Goal: Navigation & Orientation: Go to known website

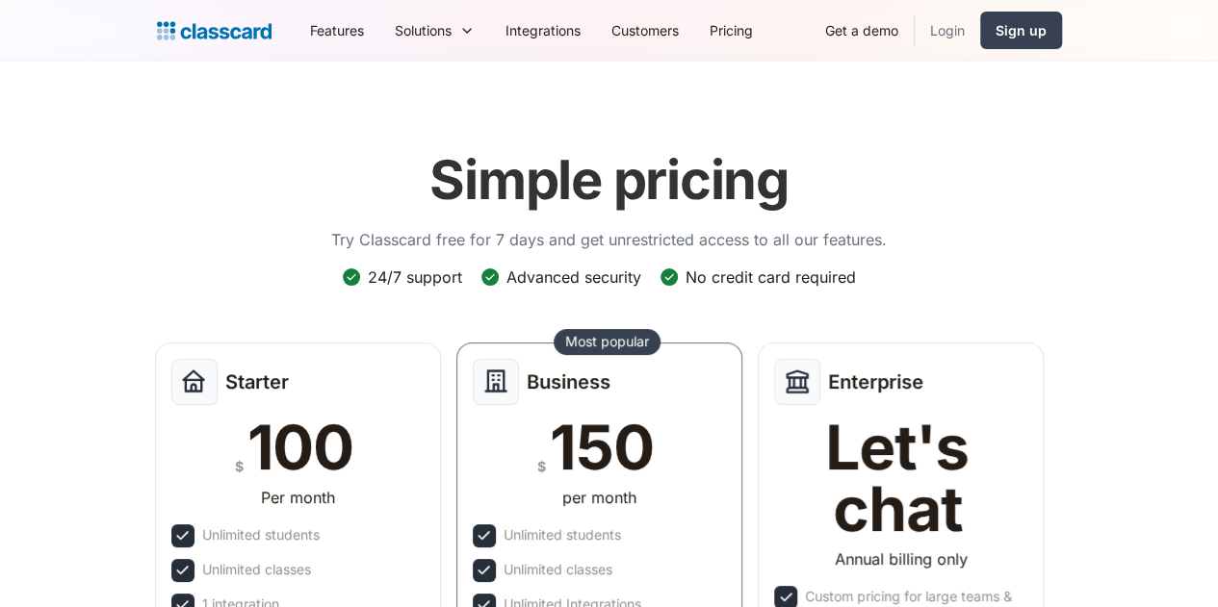
click at [980, 29] on link "Login" at bounding box center [947, 30] width 65 height 43
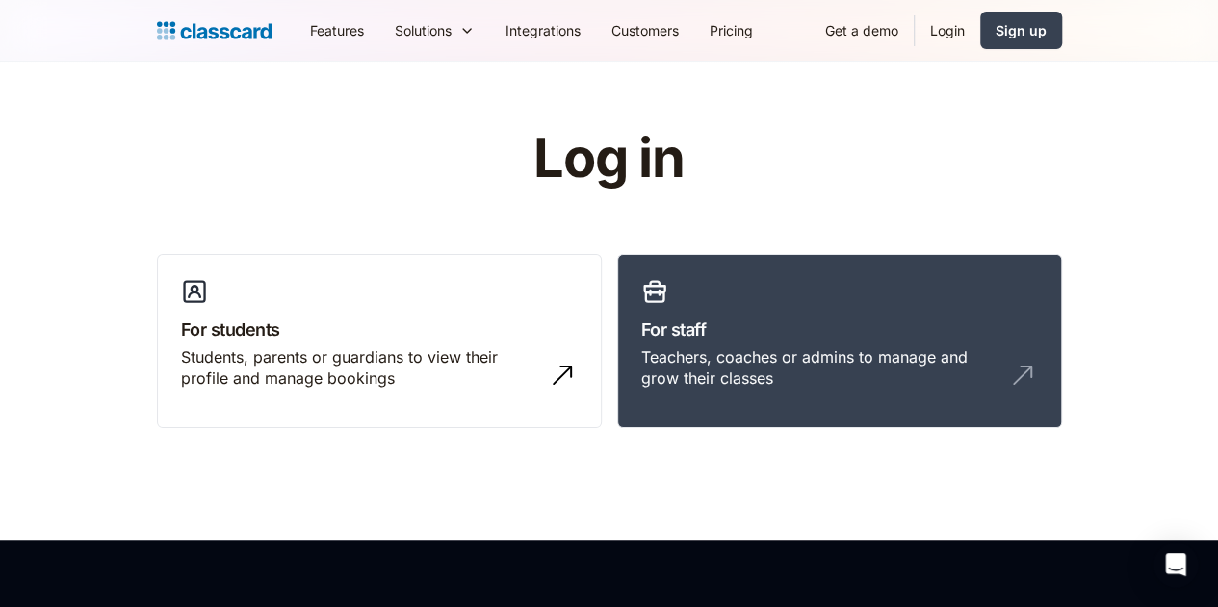
click at [980, 29] on link "Login" at bounding box center [947, 30] width 65 height 43
click at [760, 324] on h3 "For staff" at bounding box center [839, 330] width 397 height 26
